Goal: Information Seeking & Learning: Understand process/instructions

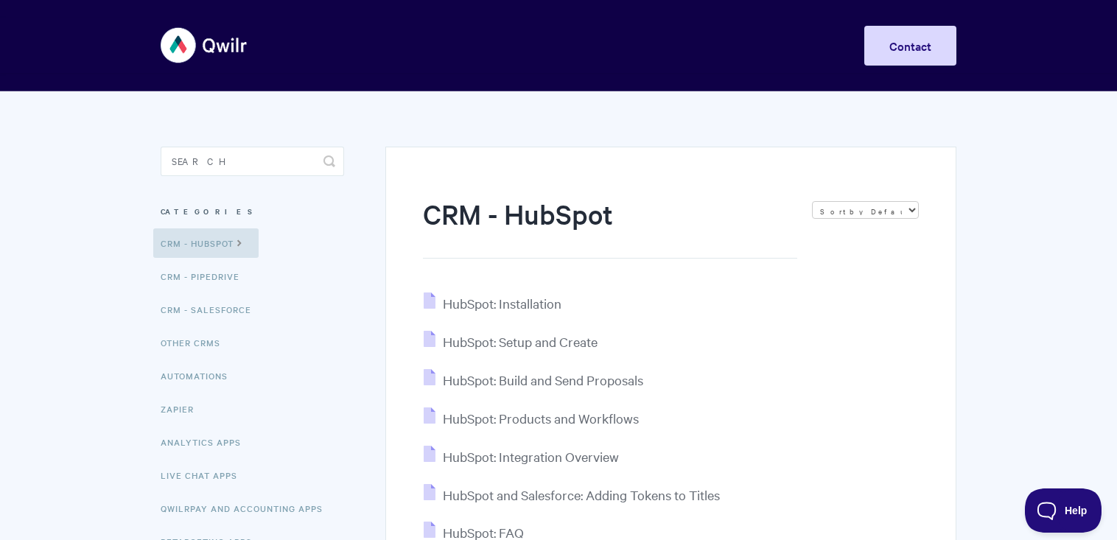
click at [371, 347] on section "CRM - HubSpot Sort by Default Sort A-Z Sort by Popularity Sort by Last Updated …" at bounding box center [661, 355] width 592 height 529
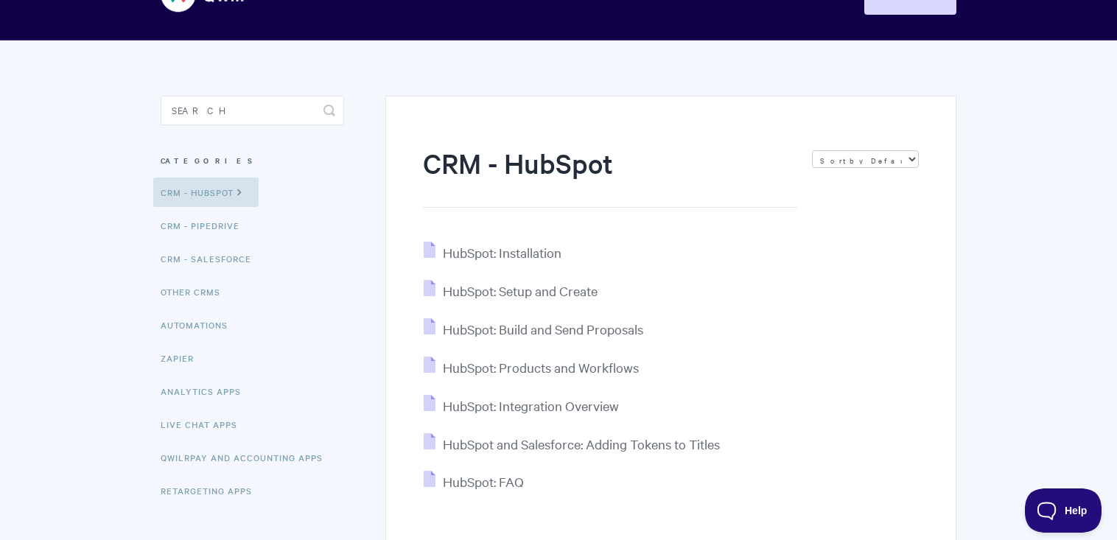
scroll to position [177, 0]
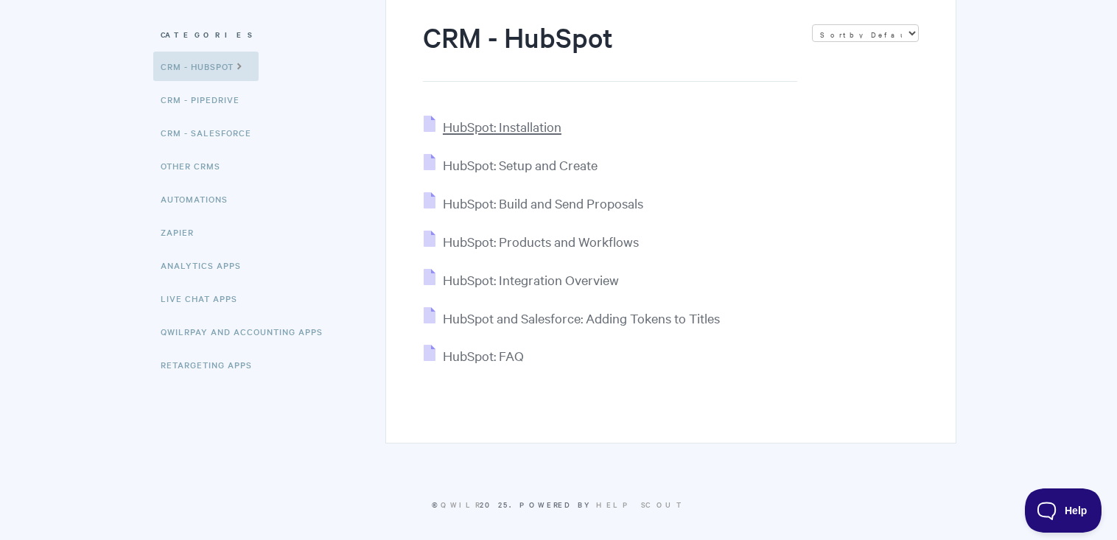
click at [498, 125] on span "HubSpot: Installation" at bounding box center [502, 126] width 119 height 17
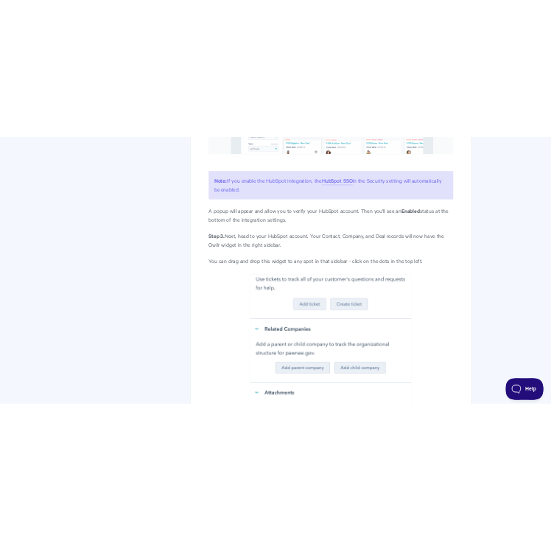
scroll to position [1533, 0]
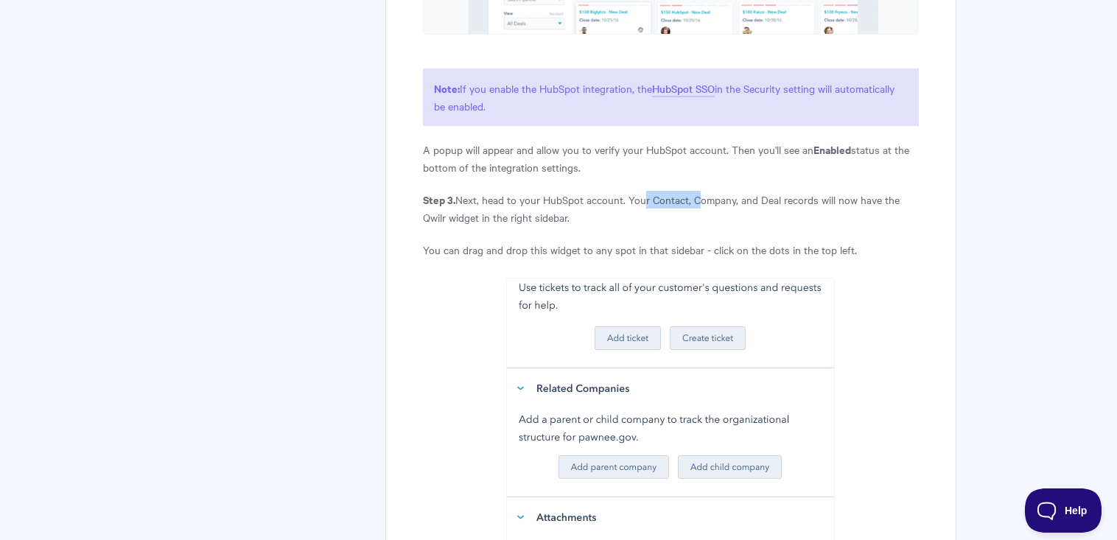
drag, startPoint x: 643, startPoint y: 200, endPoint x: 696, endPoint y: 201, distance: 53.1
click at [696, 201] on p "Step 3. Next, head to your HubSpot account. Your Contact, Company, and Deal rec…" at bounding box center [671, 208] width 496 height 35
drag, startPoint x: 318, startPoint y: 172, endPoint x: 337, endPoint y: 130, distance: 45.5
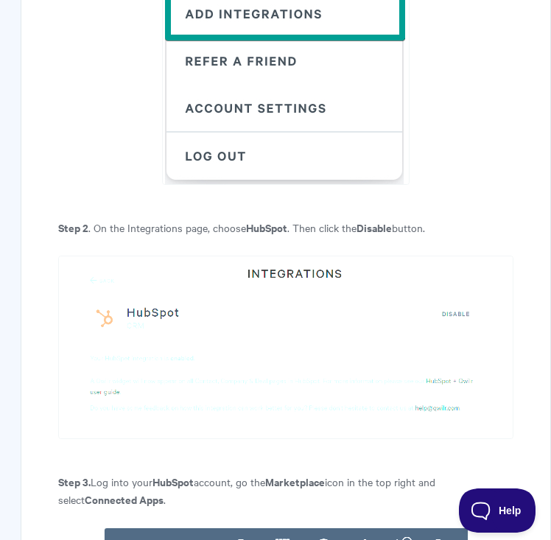
scroll to position [2594, 0]
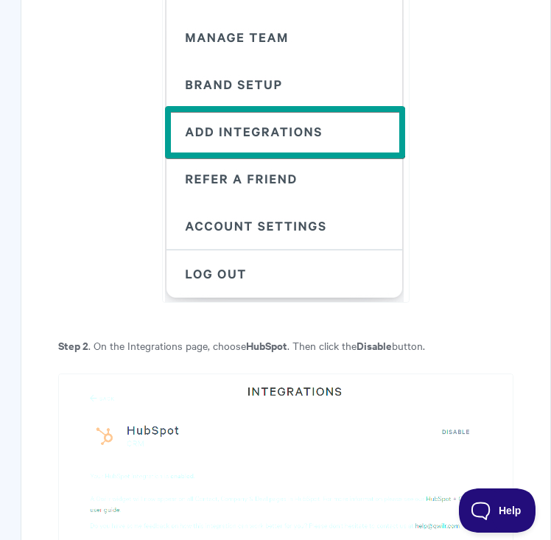
click at [480, 133] on p at bounding box center [285, 94] width 455 height 417
